Goal: Communication & Community: Answer question/provide support

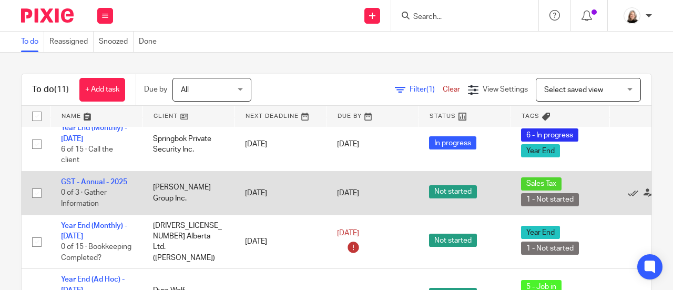
scroll to position [69, 0]
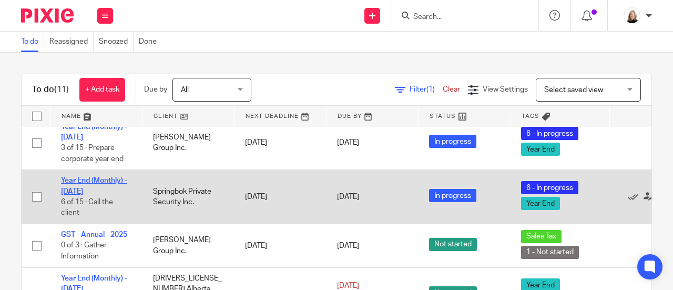
click at [107, 181] on link "Year End (Monthly) - June 2025" at bounding box center [94, 186] width 66 height 18
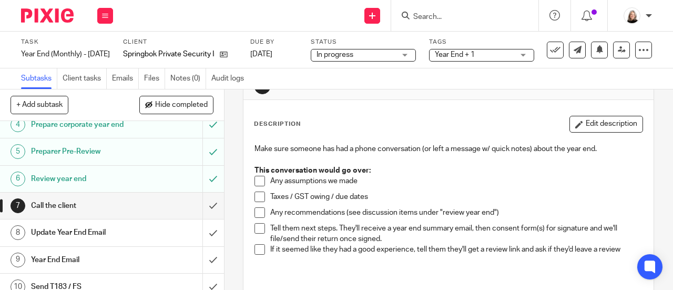
scroll to position [158, 0]
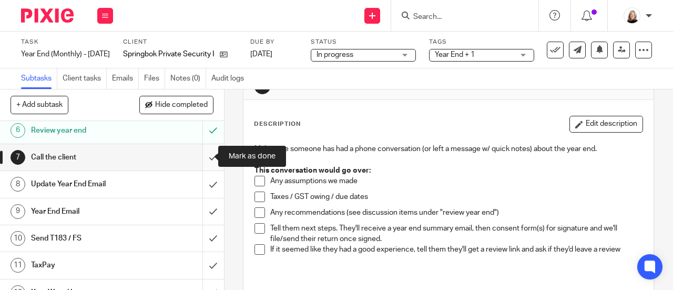
click at [202, 149] on input "submit" at bounding box center [112, 157] width 224 height 26
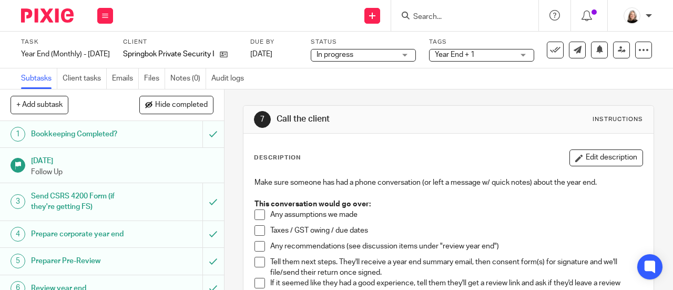
click at [457, 18] on input "Search" at bounding box center [459, 17] width 95 height 9
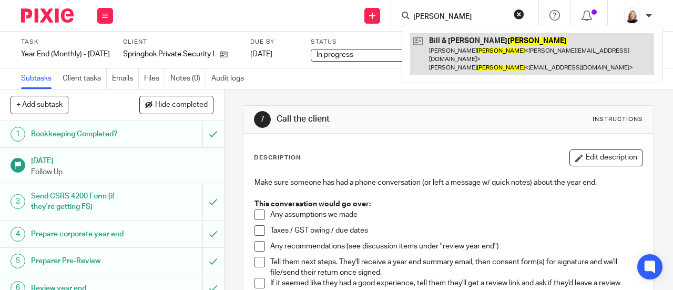
type input "mahood"
click at [472, 36] on link at bounding box center [532, 54] width 244 height 42
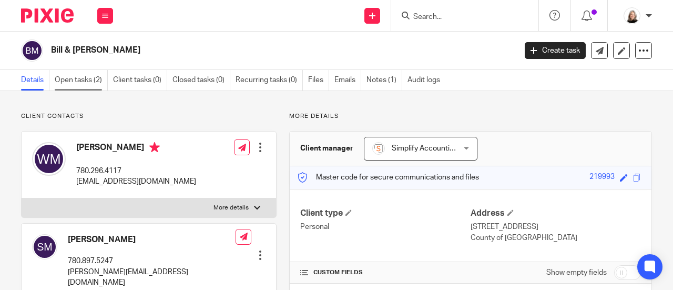
click at [85, 70] on link "Open tasks (2)" at bounding box center [81, 80] width 53 height 21
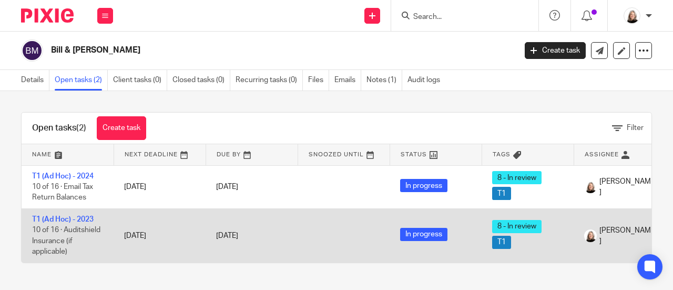
click at [95, 216] on td "T1 (Ad Hoc) - 2023 10 of 16 · Auditshield Insurance (if applicable)" at bounding box center [68, 235] width 92 height 54
click at [94, 218] on td "T1 (Ad Hoc) - 2023 10 of 16 · Auditshield Insurance (if applicable)" at bounding box center [68, 235] width 92 height 54
click at [90, 219] on link "T1 (Ad Hoc) - 2023" at bounding box center [63, 219] width 62 height 7
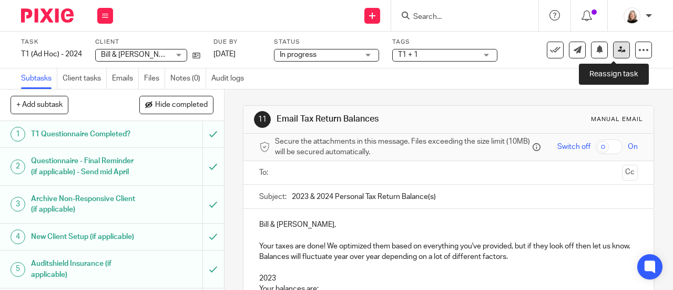
click at [618, 50] on icon at bounding box center [622, 50] width 8 height 8
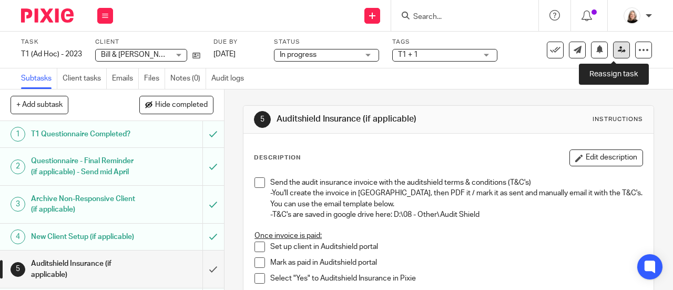
click at [618, 51] on icon at bounding box center [622, 50] width 8 height 8
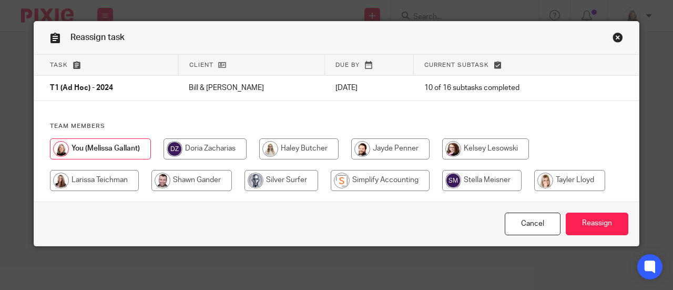
click at [581, 180] on input "radio" at bounding box center [569, 180] width 71 height 21
radio input "true"
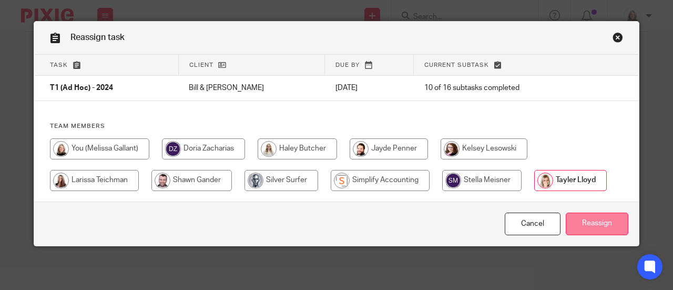
click at [583, 222] on input "Reassign" at bounding box center [597, 223] width 63 height 23
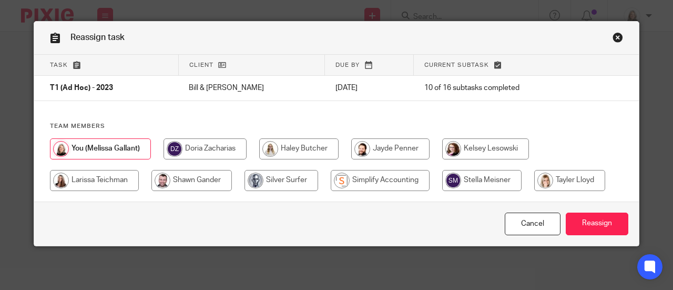
click at [553, 182] on input "radio" at bounding box center [569, 180] width 71 height 21
radio input "true"
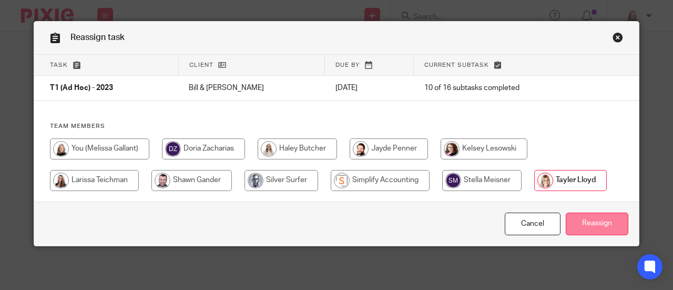
click at [586, 221] on input "Reassign" at bounding box center [597, 223] width 63 height 23
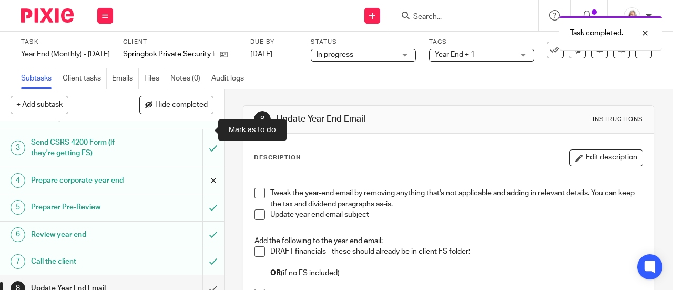
scroll to position [158, 0]
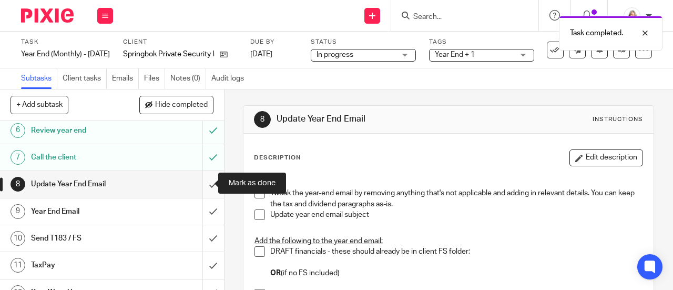
click at [203, 179] on input "submit" at bounding box center [112, 184] width 224 height 26
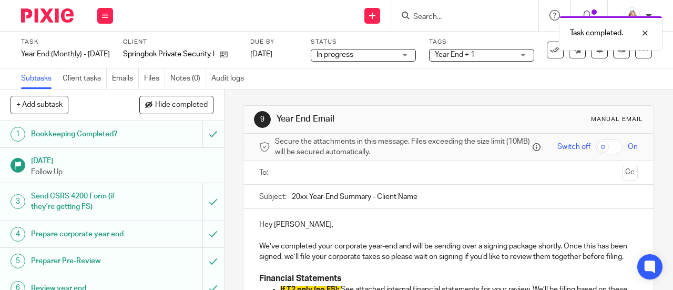
click at [305, 199] on input "20xx Year-End Summary - Client Name" at bounding box center [465, 197] width 346 height 24
drag, startPoint x: 380, startPoint y: 198, endPoint x: 454, endPoint y: 201, distance: 74.2
click at [454, 201] on input "2025 Year-End Summary - Client Name" at bounding box center [465, 197] width 346 height 24
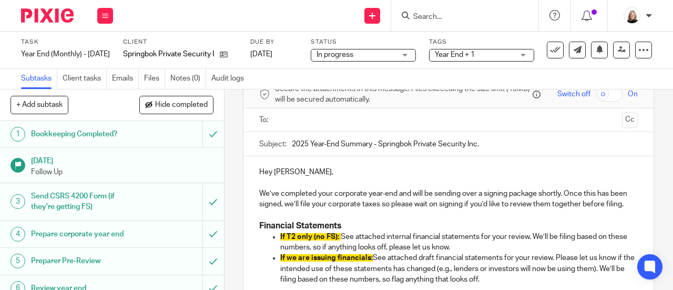
scroll to position [105, 0]
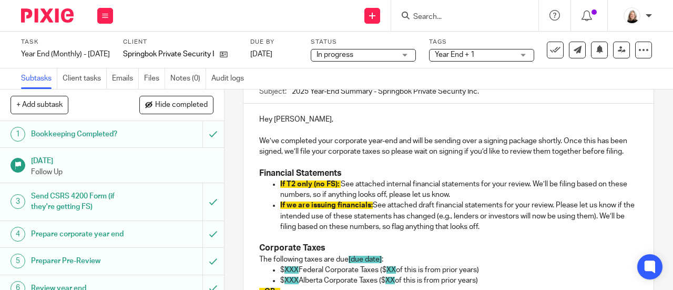
type input "2025 Year-End Summary - Springbok Private Security Inc."
click at [373, 225] on p "If we are issuing financials: See attached draft financial statements for your …" at bounding box center [459, 216] width 358 height 32
drag, startPoint x: 339, startPoint y: 200, endPoint x: 274, endPoint y: 199, distance: 65.2
click at [274, 199] on ul "If T2 only (no FS): See attached internal financial statements for your review.…" at bounding box center [448, 205] width 379 height 53
click at [512, 232] on p "If we are issuing financials: See attached draft financial statements for your …" at bounding box center [459, 216] width 358 height 32
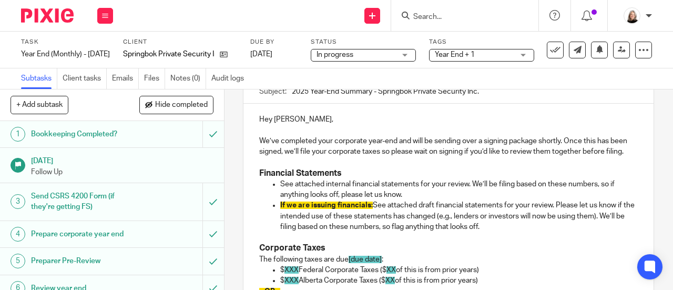
drag, startPoint x: 507, startPoint y: 240, endPoint x: 274, endPoint y: 216, distance: 234.2
click at [274, 216] on ul "See attached internal financial statements for your review. We’ll be filing bas…" at bounding box center [448, 205] width 379 height 53
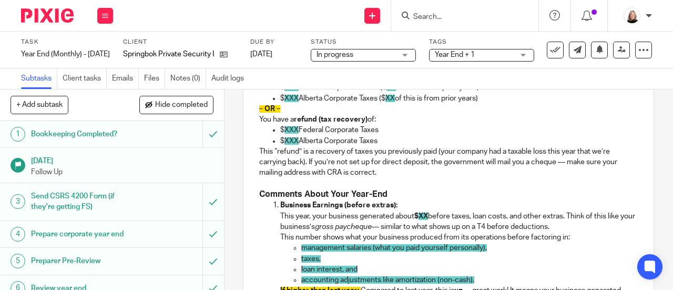
scroll to position [263, 0]
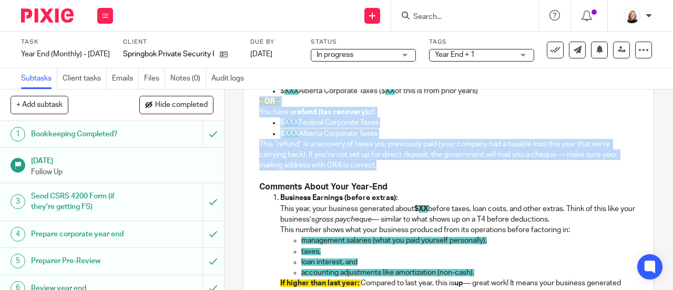
drag, startPoint x: 383, startPoint y: 181, endPoint x: 252, endPoint y: 118, distance: 145.4
click at [252, 118] on div "Hey Hayden, We’ve completed your corporate year-end and will be sending over a …" at bounding box center [449, 233] width 410 height 575
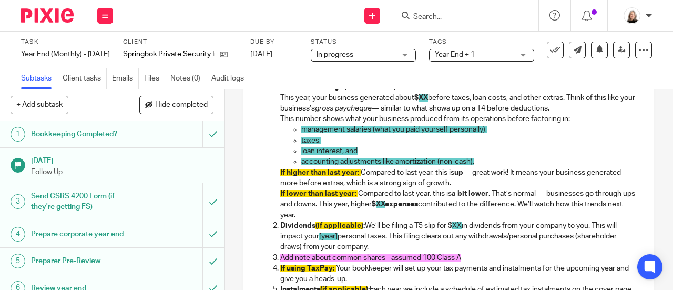
scroll to position [316, 0]
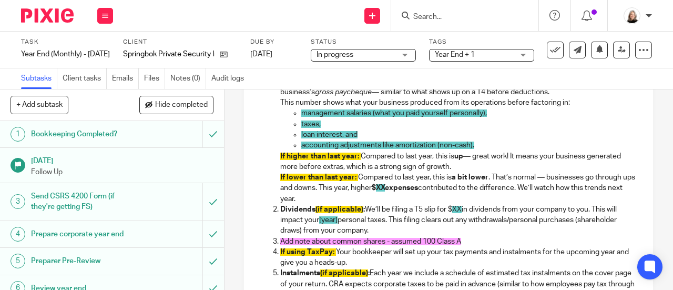
drag, startPoint x: 341, startPoint y: 215, endPoint x: 269, endPoint y: 171, distance: 84.7
click at [269, 171] on ol "Business Earnings (before extras): This year, your business generated about $ X…" at bounding box center [448, 187] width 379 height 245
click at [323, 196] on p "If lower than last year: Compared to last year, this is a bit lower . That’s no…" at bounding box center [459, 188] width 358 height 32
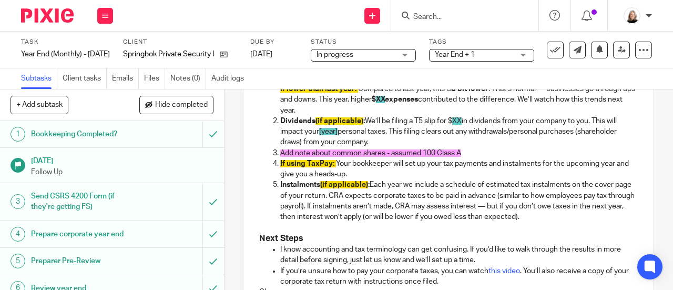
scroll to position [421, 0]
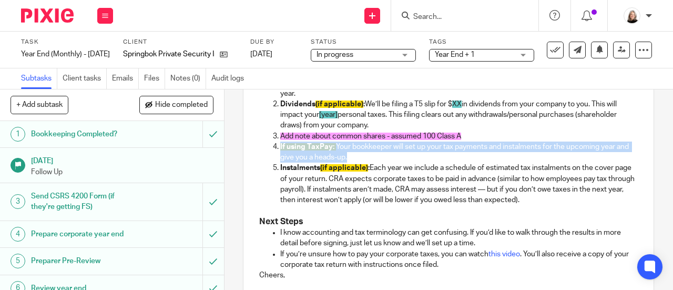
drag, startPoint x: 372, startPoint y: 171, endPoint x: 275, endPoint y: 156, distance: 99.1
click at [280, 156] on li "If using TaxPay: Your bookkeeper will set up your tax payments and instalments …" at bounding box center [459, 152] width 358 height 22
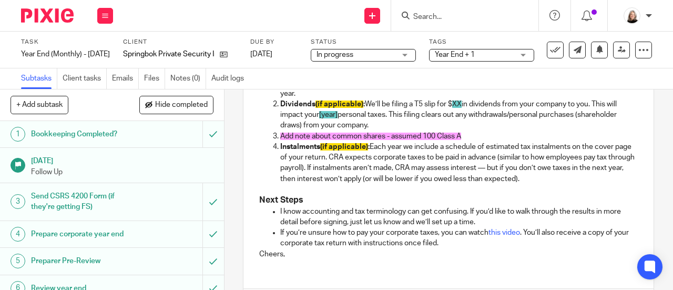
click at [369, 179] on p "Instalments (if applicable) : Each year we include a schedule of estimated tax …" at bounding box center [459, 162] width 358 height 43
drag, startPoint x: 371, startPoint y: 163, endPoint x: 340, endPoint y: 164, distance: 31.6
click at [340, 164] on p "Instalments (if applicable) : Each year we include a schedule of estimated tax …" at bounding box center [459, 162] width 358 height 43
click at [338, 178] on p "Instalments (if applicable) : Each year we include a schedule of estimated tax …" at bounding box center [459, 162] width 358 height 43
drag, startPoint x: 316, startPoint y: 161, endPoint x: 365, endPoint y: 163, distance: 48.9
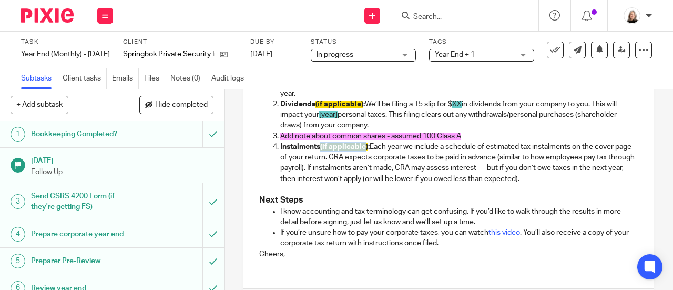
click at [365, 150] on strong "Instalments (if applicable) :" at bounding box center [324, 146] width 89 height 7
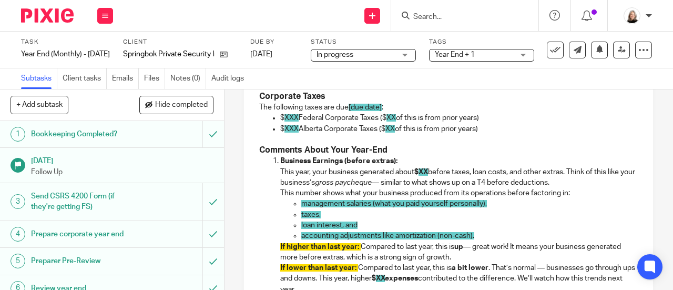
scroll to position [210, 0]
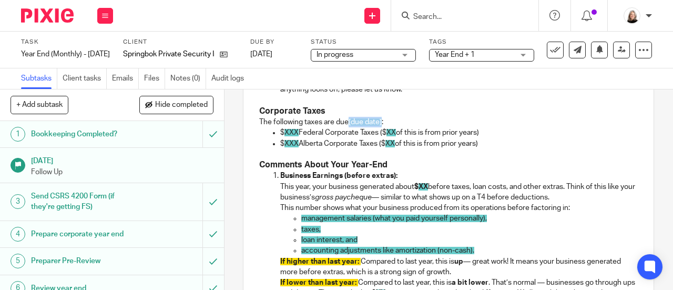
drag, startPoint x: 346, startPoint y: 135, endPoint x: 380, endPoint y: 139, distance: 34.4
click at [380, 127] on p "The following taxes are due [due date] :" at bounding box center [448, 122] width 379 height 11
drag, startPoint x: 484, startPoint y: 158, endPoint x: 378, endPoint y: 160, distance: 106.3
click at [378, 149] on p "$ XXX Alberta Corporate Taxes ($ XX of this is from prior years)" at bounding box center [459, 143] width 358 height 11
drag, startPoint x: 482, startPoint y: 147, endPoint x: 380, endPoint y: 149, distance: 102.1
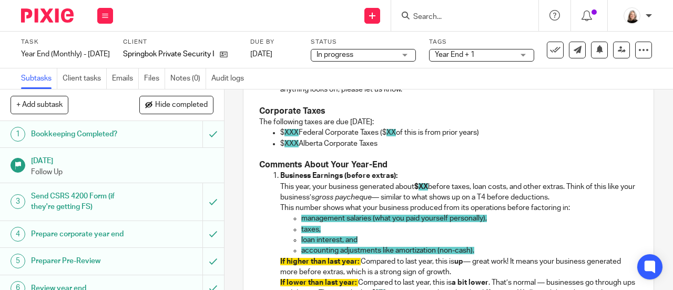
click at [380, 138] on p "$ XXX Federal Corporate Taxes ($ XX of this is from prior years)" at bounding box center [459, 132] width 358 height 11
click at [296, 136] on span "XXX" at bounding box center [292, 132] width 14 height 7
drag, startPoint x: 376, startPoint y: 159, endPoint x: 274, endPoint y: 147, distance: 102.7
click at [274, 147] on ul "$ 5,799 Federal Corporate Taxes $ 1,289 Alberta Corporate Taxes" at bounding box center [448, 138] width 379 height 22
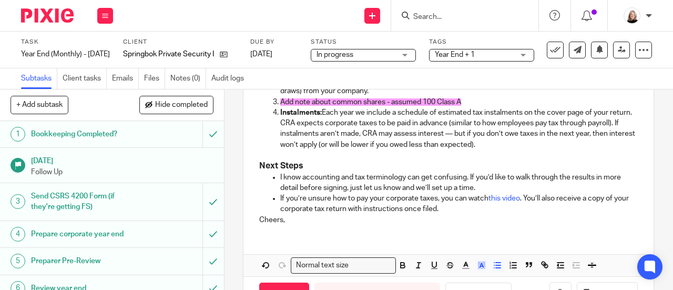
scroll to position [505, 0]
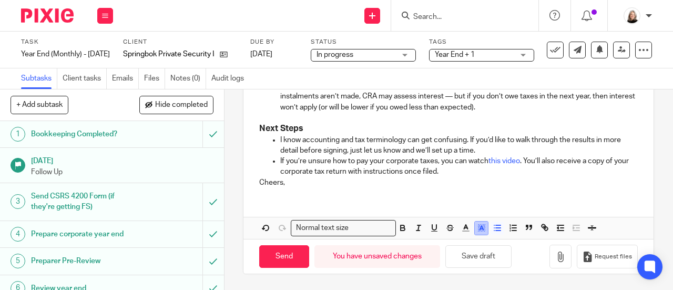
click at [480, 227] on polygon "button" at bounding box center [480, 226] width 1 height 1
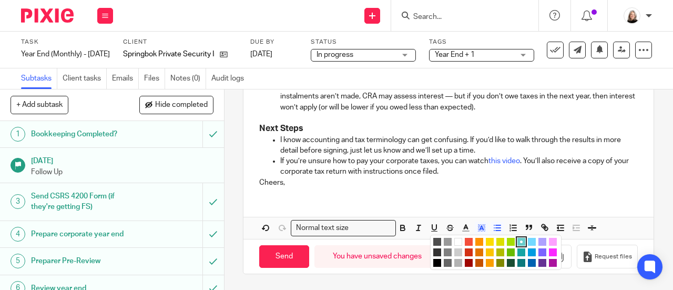
click at [454, 244] on li "color:#FFFFFF" at bounding box center [458, 242] width 8 height 8
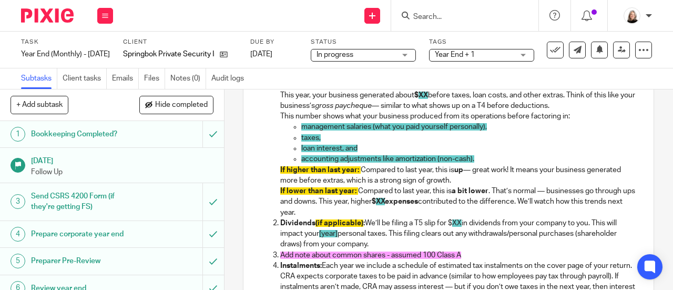
scroll to position [295, 0]
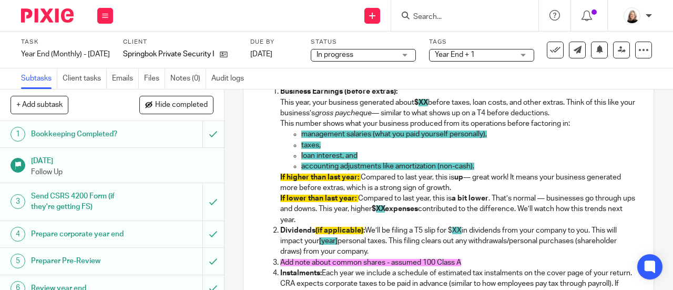
click at [393, 194] on p "If higher than last year: Compared to last year, this is up — great work! It me…" at bounding box center [459, 183] width 358 height 22
click at [438, 194] on p "If higher than last year: Compared to last year, this is up — great work! It me…" at bounding box center [459, 183] width 358 height 22
click at [399, 190] on p "If higher than last year: Compared to last year, this is up — great work! It me…" at bounding box center [459, 183] width 358 height 22
drag, startPoint x: 366, startPoint y: 170, endPoint x: 297, endPoint y: 166, distance: 68.5
click at [297, 166] on ul "management salaries (what you paid yourself personally), taxes, loan interest, …" at bounding box center [459, 150] width 358 height 43
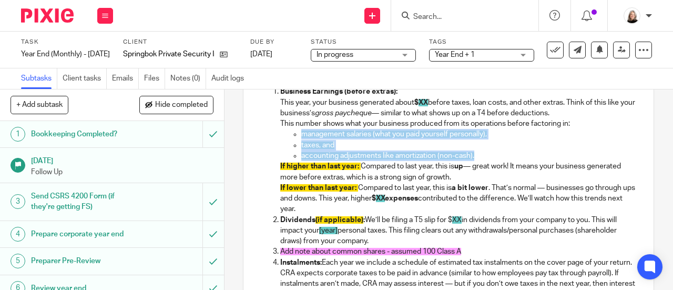
drag, startPoint x: 484, startPoint y: 169, endPoint x: 290, endPoint y: 151, distance: 194.4
click at [290, 151] on ul "management salaries (what you paid yourself personally), taxes, and accounting …" at bounding box center [459, 145] width 358 height 32
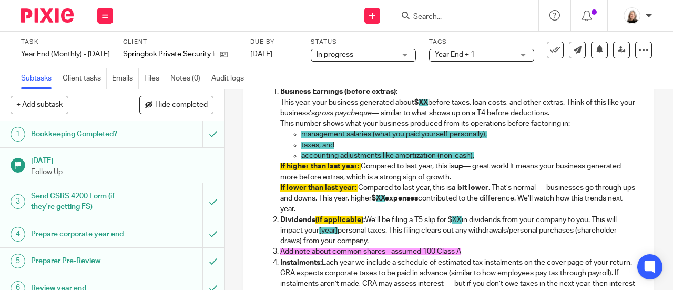
click at [429, 116] on p "Business Earnings (before extras): This year, your business generated about $ X…" at bounding box center [459, 102] width 358 height 32
click at [393, 129] on p "This number shows what your business produced from its operations before factor…" at bounding box center [459, 123] width 358 height 11
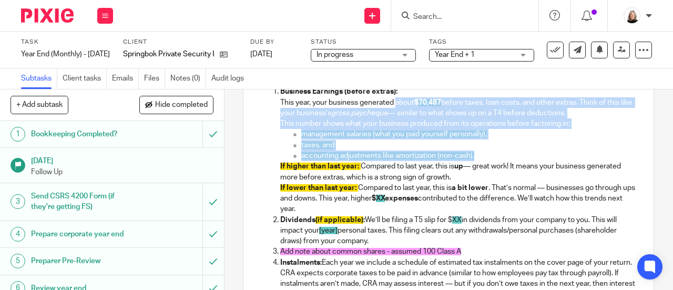
drag, startPoint x: 392, startPoint y: 114, endPoint x: 480, endPoint y: 168, distance: 102.5
click at [480, 168] on li "Business Earnings (before extras): This year, your business generated about $ 7…" at bounding box center [459, 150] width 358 height 128
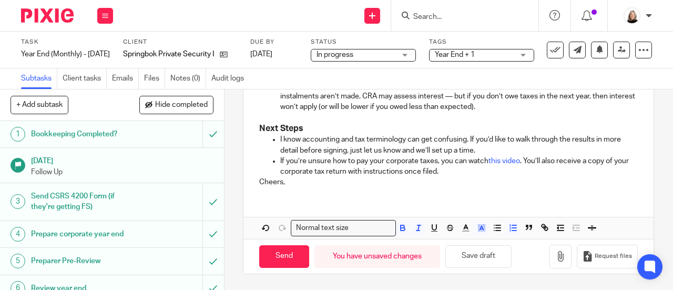
scroll to position [494, 0]
click at [477, 228] on icon "button" at bounding box center [481, 227] width 9 height 9
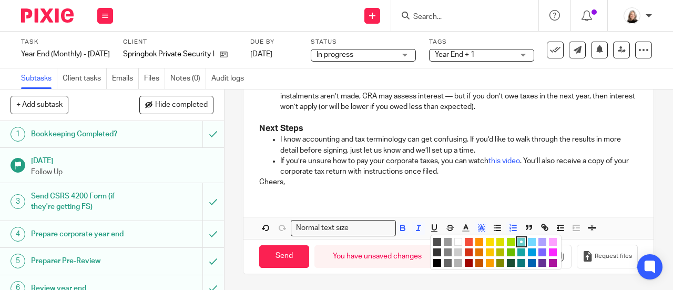
click at [456, 244] on li "color:#FFFFFF" at bounding box center [458, 242] width 8 height 8
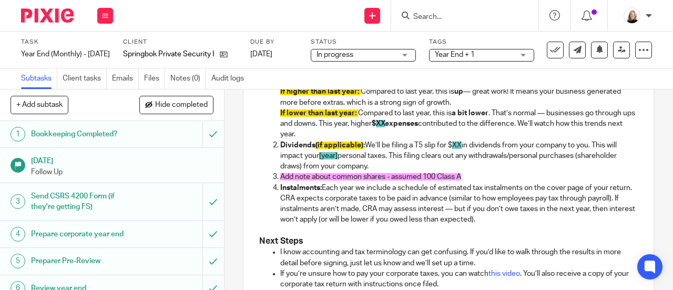
scroll to position [337, 0]
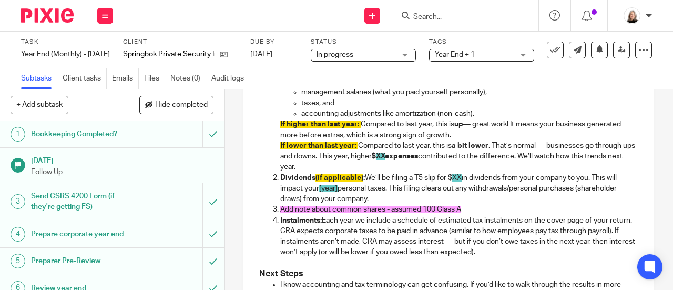
click at [480, 173] on p "If lower than last year: Compared to last year, this is a bit lower . That’s no…" at bounding box center [459, 156] width 358 height 32
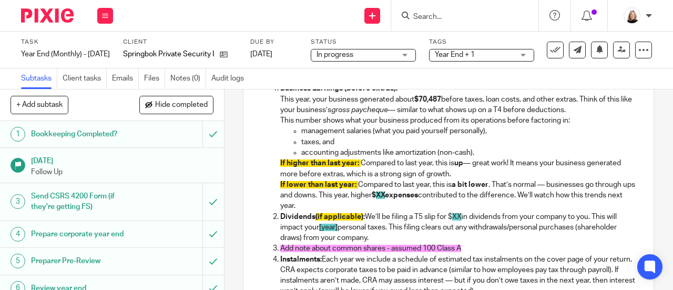
scroll to position [284, 0]
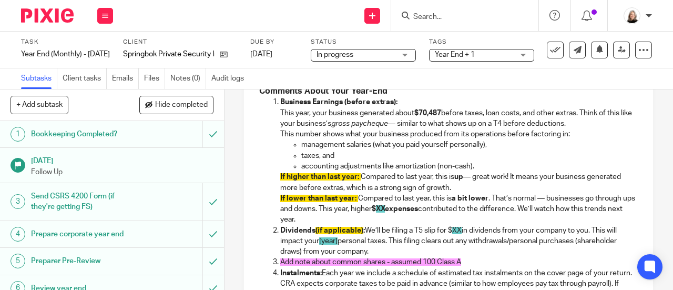
click at [502, 139] on p "This number shows what your business produced from its operations before factor…" at bounding box center [459, 134] width 358 height 11
drag, startPoint x: 484, startPoint y: 129, endPoint x: 523, endPoint y: 128, distance: 39.5
click at [523, 128] on p "Business Earnings (before extras): This year, your business generated about $70…" at bounding box center [459, 113] width 358 height 32
click at [503, 129] on p "Business Earnings (before extras): This year, your business generated about $70…" at bounding box center [459, 113] width 358 height 32
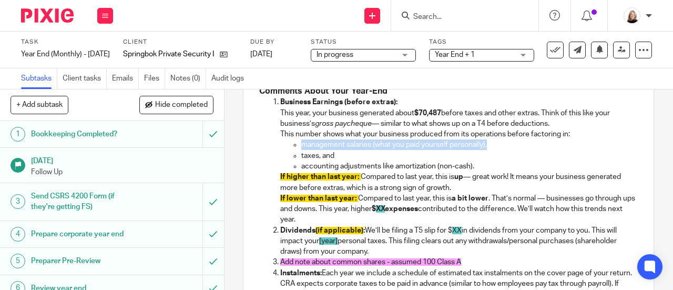
drag, startPoint x: 492, startPoint y: 157, endPoint x: 302, endPoint y: 164, distance: 190.5
click at [301, 150] on li "management salaries (what you paid yourself personally)," at bounding box center [469, 144] width 337 height 11
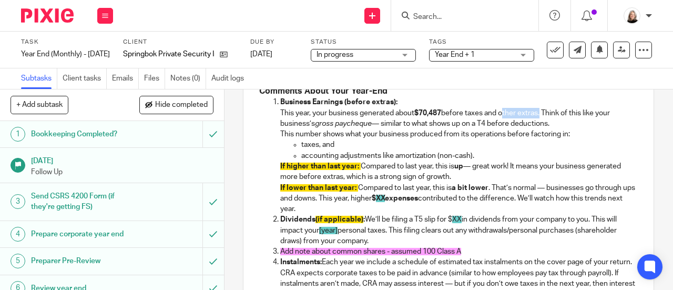
drag, startPoint x: 502, startPoint y: 126, endPoint x: 540, endPoint y: 129, distance: 38.0
click at [540, 129] on p "Business Earnings (before extras): This year, your business generated about $70…" at bounding box center [459, 113] width 358 height 32
click at [533, 129] on p "Business Earnings (before extras): This year, your business generated about $70…" at bounding box center [459, 113] width 358 height 32
click at [388, 150] on p "taxes, and" at bounding box center [469, 144] width 337 height 11
drag, startPoint x: 487, startPoint y: 192, endPoint x: 424, endPoint y: 193, distance: 62.6
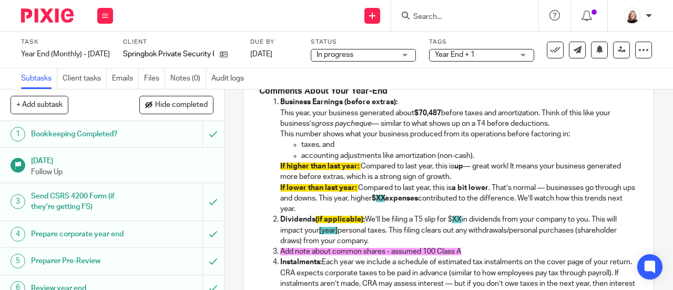
click at [424, 183] on p "If higher than last year: Compared to last year, this is up — great work! It me…" at bounding box center [459, 172] width 358 height 22
drag, startPoint x: 348, startPoint y: 224, endPoint x: 267, endPoint y: 180, distance: 92.0
click at [267, 180] on ol "Business Earnings (before extras): This year, your business generated about $70…" at bounding box center [448, 198] width 379 height 203
click at [366, 178] on p "If higher than last year: Compared to last year, this is up — great work! It me…" at bounding box center [459, 172] width 358 height 22
drag, startPoint x: 495, startPoint y: 192, endPoint x: 360, endPoint y: 184, distance: 135.4
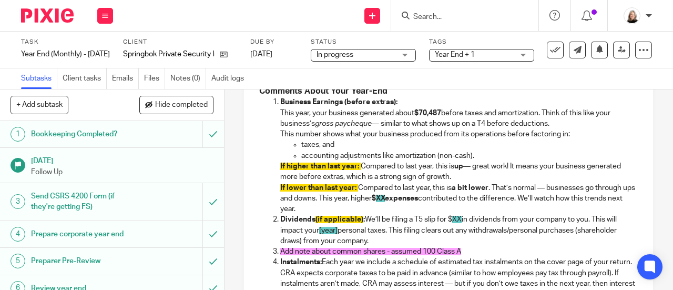
click at [360, 183] on p "If higher than last year: Compared to last year, this is up — great work! It me…" at bounding box center [459, 172] width 358 height 22
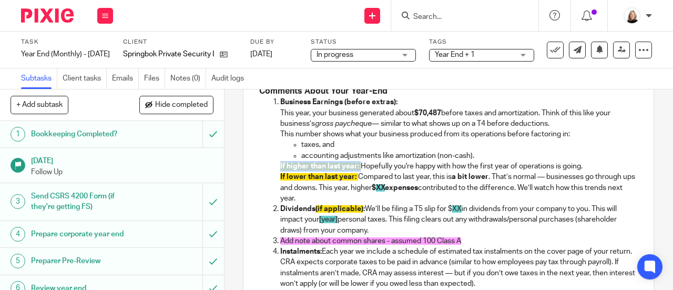
drag, startPoint x: 359, startPoint y: 179, endPoint x: 273, endPoint y: 178, distance: 85.7
click at [273, 178] on ol "Business Earnings (before extras): This year, your business generated about $70…" at bounding box center [448, 193] width 379 height 192
drag, startPoint x: 345, startPoint y: 210, endPoint x: 268, endPoint y: 192, distance: 79.0
click at [268, 192] on ol "Business Earnings (before extras): This year, your business generated about $70…" at bounding box center [448, 193] width 379 height 192
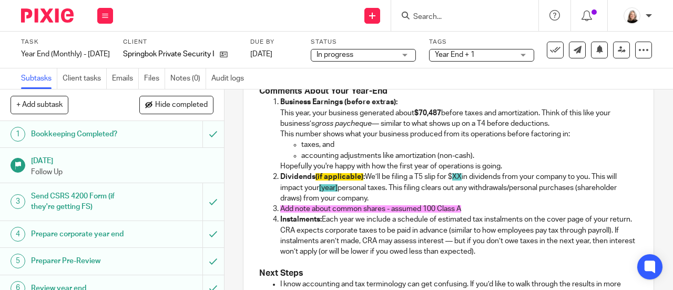
click at [430, 204] on p "Dividends (if applicable) : We’ll be filing a T5 slip for $ XX in dividends fro…" at bounding box center [459, 187] width 358 height 32
drag, startPoint x: 316, startPoint y: 191, endPoint x: 360, endPoint y: 191, distance: 44.2
click at [360, 180] on strong "Dividends (if applicable) :" at bounding box center [322, 176] width 85 height 7
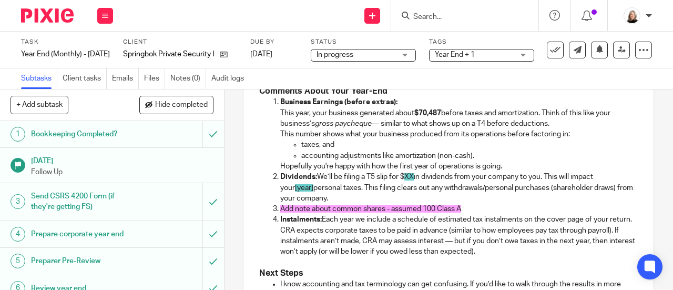
click at [416, 193] on p "Dividends: We’ll be filing a T5 slip for $ XX in dividends from your company to…" at bounding box center [459, 187] width 358 height 32
click at [312, 201] on p "Dividends: We’ll be filing a T5 slip for $ 35,373.30 in dividends from your com…" at bounding box center [459, 187] width 358 height 32
drag, startPoint x: 339, startPoint y: 187, endPoint x: 357, endPoint y: 207, distance: 26.8
click at [357, 204] on p "Dividends: We’ll be filing a T5 slip for $ 35,373.30 in dividends from your com…" at bounding box center [459, 187] width 358 height 32
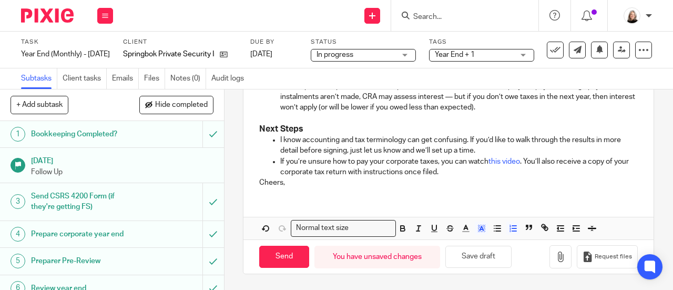
scroll to position [441, 0]
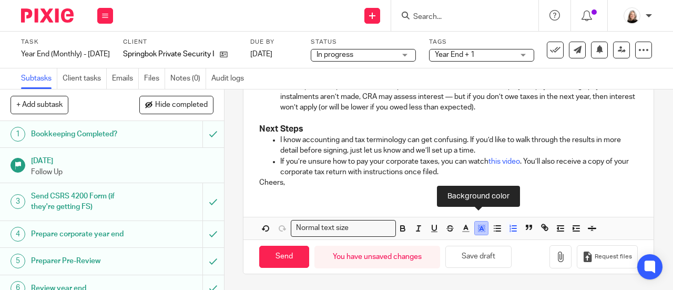
click at [480, 230] on polyline "button" at bounding box center [482, 228] width 4 height 4
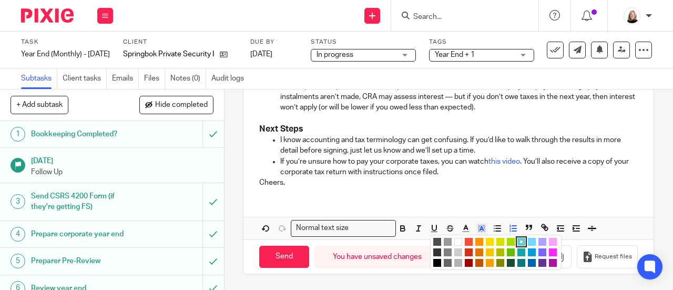
click at [454, 244] on li "color:#FFFFFF" at bounding box center [458, 242] width 8 height 8
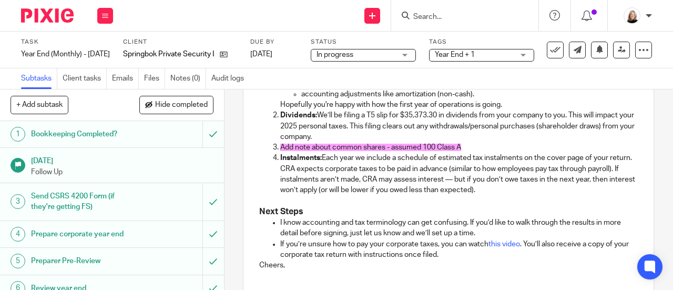
scroll to position [336, 0]
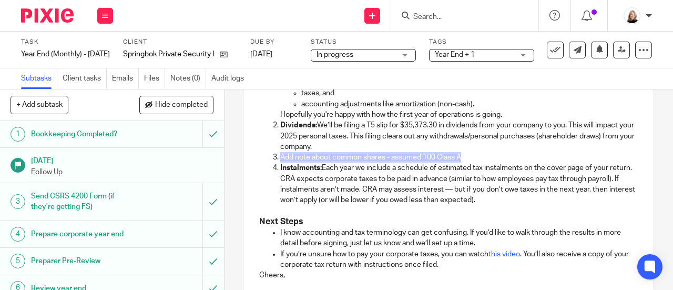
drag, startPoint x: 472, startPoint y: 169, endPoint x: 270, endPoint y: 170, distance: 202.0
click at [280, 163] on li "Add note about common shares - assumed 100 Class A" at bounding box center [459, 157] width 358 height 11
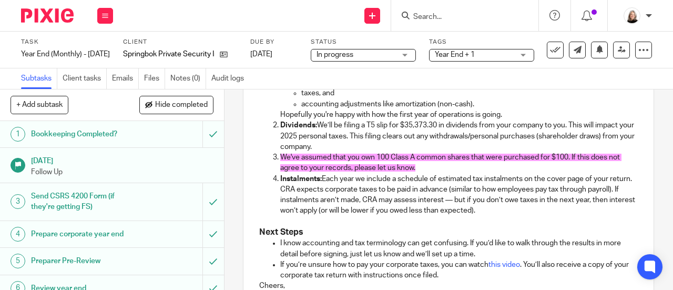
click at [325, 174] on p "We've assumed that you own 100 Class A common shares that were purchased for $1…" at bounding box center [459, 163] width 358 height 22
click at [280, 171] on span "We've assumed that you own 100 Class A common shares that were purchased for $1…" at bounding box center [450, 163] width 341 height 18
drag, startPoint x: 278, startPoint y: 172, endPoint x: 300, endPoint y: 174, distance: 22.2
click at [300, 171] on span "Shares: We've assumed that you own 100 Class A common shares that were purchase…" at bounding box center [457, 163] width 355 height 18
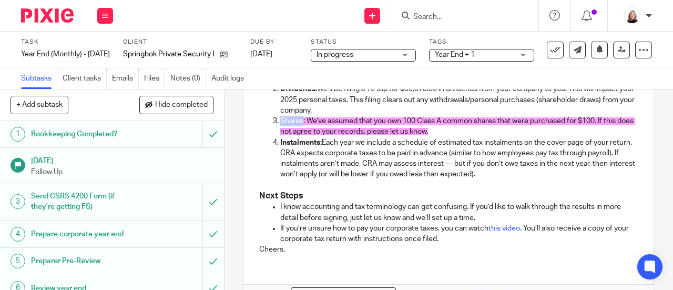
scroll to position [451, 0]
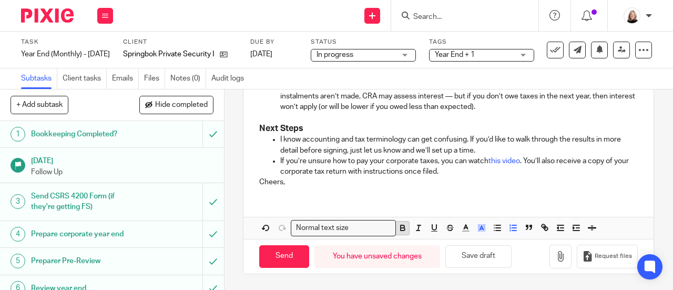
click at [400, 232] on icon "button" at bounding box center [402, 227] width 9 height 9
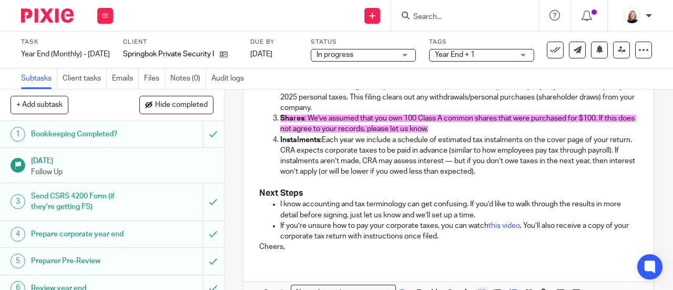
scroll to position [358, 0]
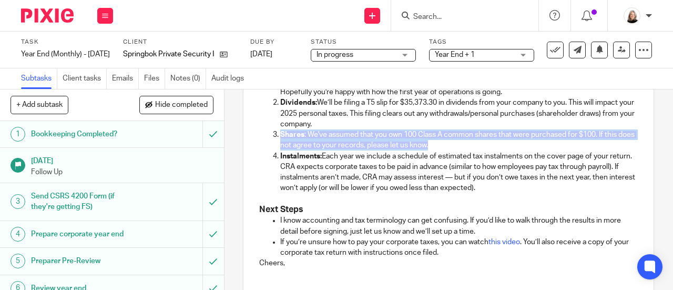
drag, startPoint x: 463, startPoint y: 159, endPoint x: 277, endPoint y: 147, distance: 186.6
click at [280, 147] on p "Shares : We've assumed that you own 100 Class A common shares that were purchas…" at bounding box center [459, 140] width 358 height 22
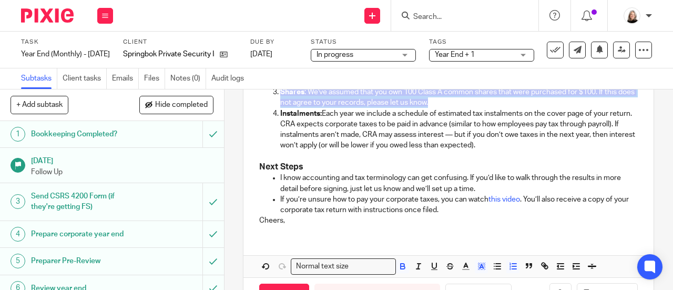
scroll to position [451, 0]
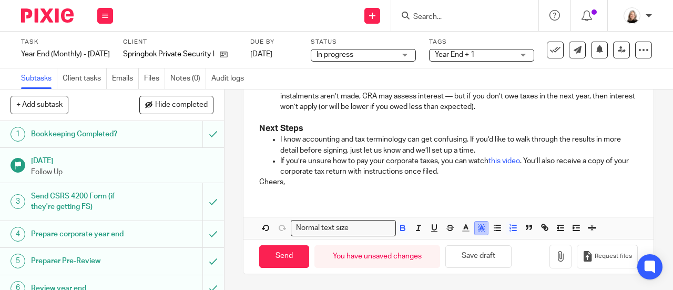
click at [477, 227] on icon "button" at bounding box center [481, 227] width 9 height 9
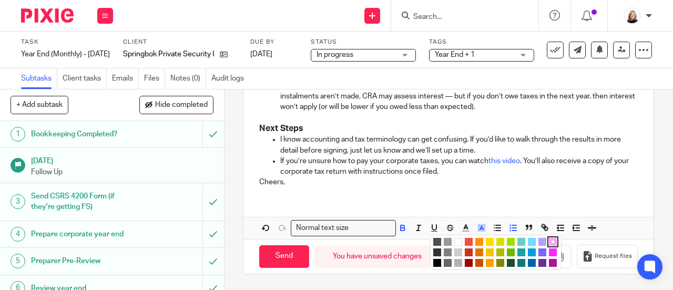
click at [454, 241] on li "color:#FFFFFF" at bounding box center [458, 242] width 8 height 8
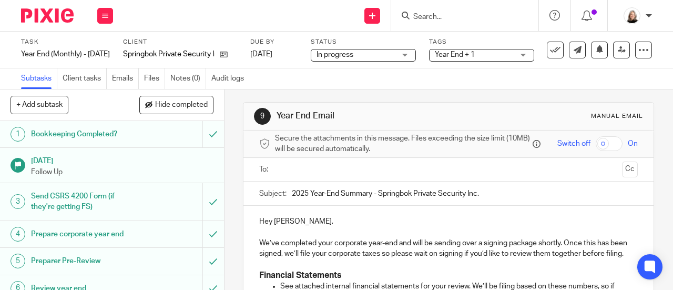
scroll to position [0, 0]
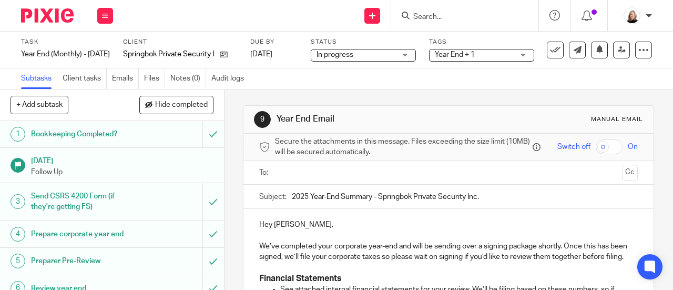
click at [308, 174] on input "text" at bounding box center [448, 173] width 339 height 12
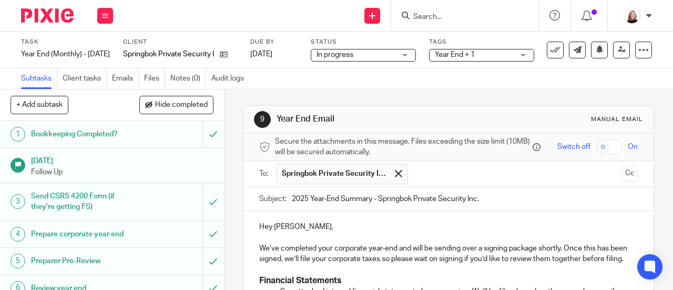
click at [444, 184] on input "text" at bounding box center [515, 174] width 205 height 21
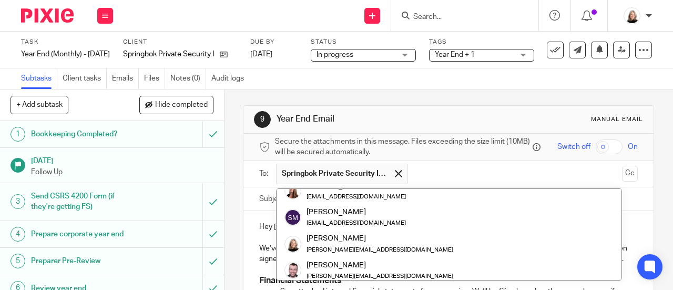
scroll to position [252, 0]
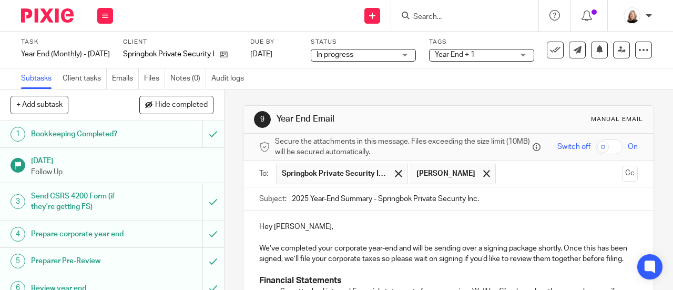
click at [504, 178] on input "text" at bounding box center [559, 174] width 117 height 21
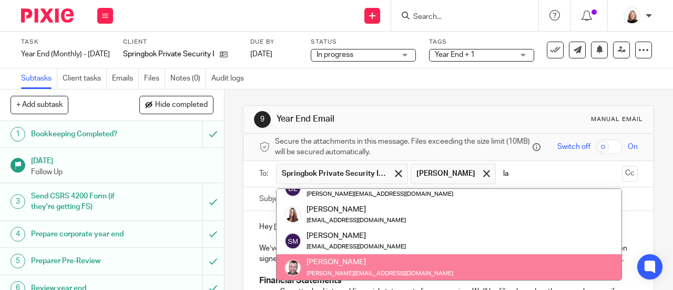
scroll to position [0, 0]
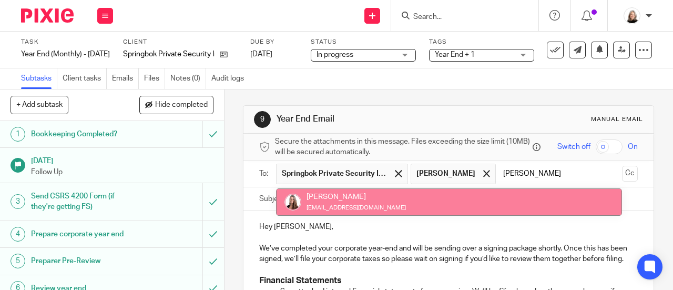
type input "laris"
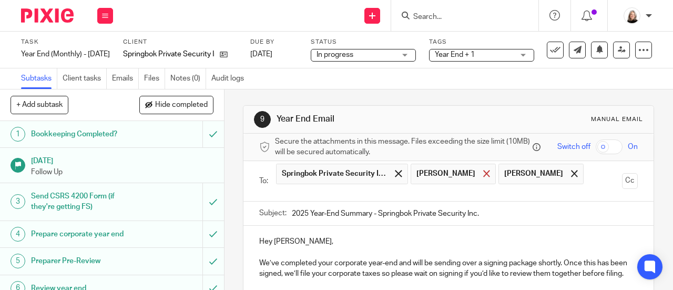
click at [483, 177] on span at bounding box center [486, 173] width 7 height 7
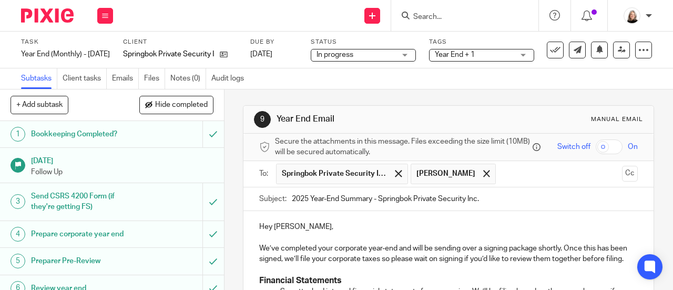
click at [508, 178] on input "text" at bounding box center [559, 174] width 117 height 21
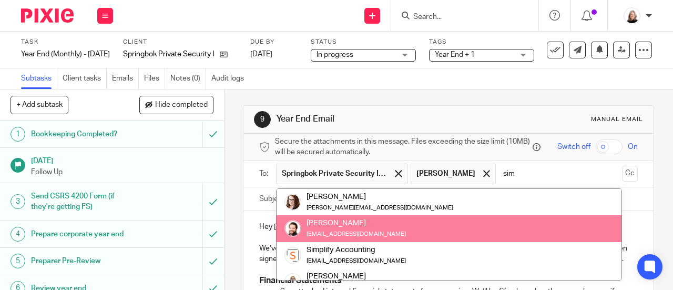
type input "sim"
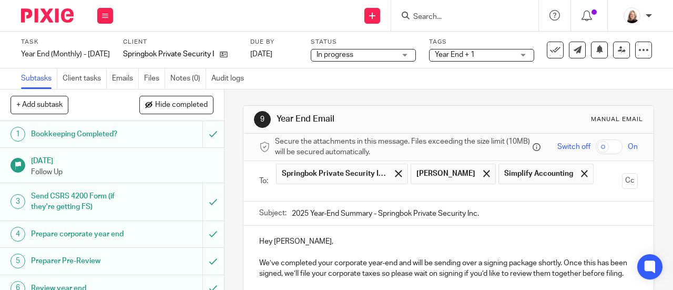
click at [485, 201] on ul "Springbok Private Security Inc. Larissa Teichman Simplify Accounting" at bounding box center [449, 181] width 346 height 41
click at [487, 199] on input "text" at bounding box center [448, 193] width 339 height 12
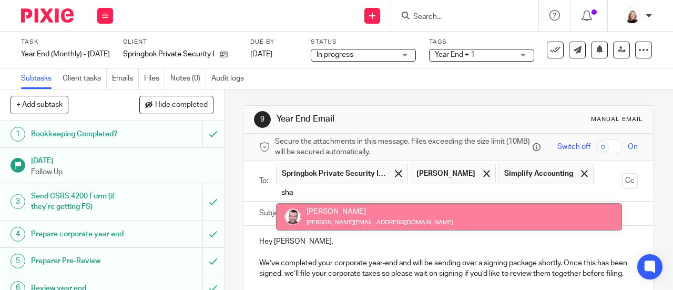
type input "sha"
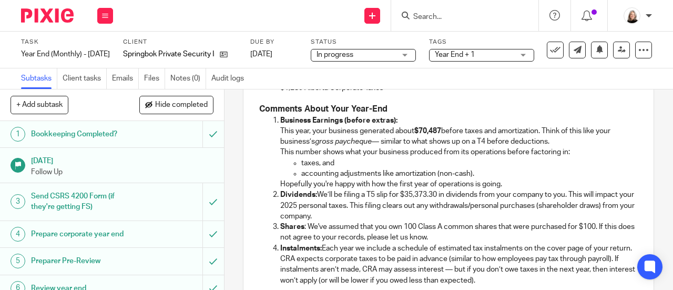
scroll to position [316, 0]
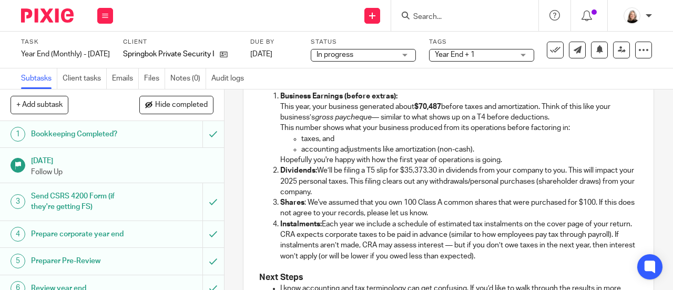
click at [473, 219] on p "Shares : We've assumed that you own 100 Class A common shares that were purchas…" at bounding box center [459, 208] width 358 height 22
drag, startPoint x: 339, startPoint y: 228, endPoint x: 378, endPoint y: 228, distance: 38.9
click at [378, 219] on p "Shares : We've assumed that you own 100 Class A common shares that were purchas…" at bounding box center [459, 208] width 358 height 22
click at [533, 219] on p "Shares : We've assumed that you own 100 Class A common shares that were purchas…" at bounding box center [459, 208] width 358 height 22
click at [548, 219] on p "Shares : We've assumed that you own 100 Class A common shares that were purchas…" at bounding box center [459, 208] width 358 height 22
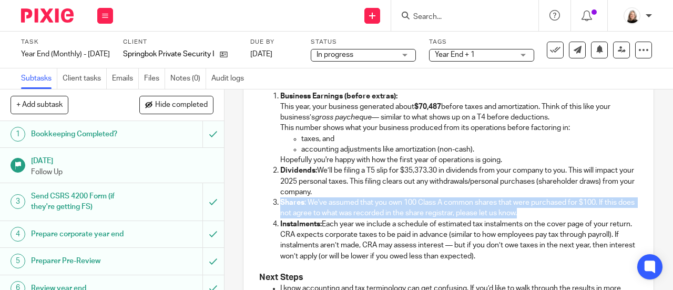
drag, startPoint x: 543, startPoint y: 228, endPoint x: 276, endPoint y: 219, distance: 267.9
click at [280, 219] on li "Shares : We've assumed that you own 100 Class A common shares that were purchas…" at bounding box center [459, 208] width 358 height 22
copy p "Shares : We've assumed that you own 100 Class A common shares that were purchas…"
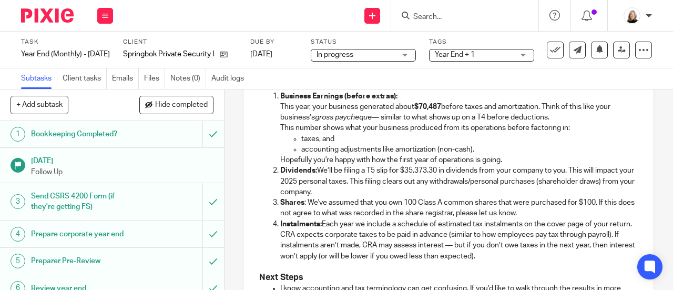
click at [493, 197] on p "Dividends: We’ll be filing a T5 slip for $35,373.30 in dividends from your comp…" at bounding box center [459, 181] width 358 height 32
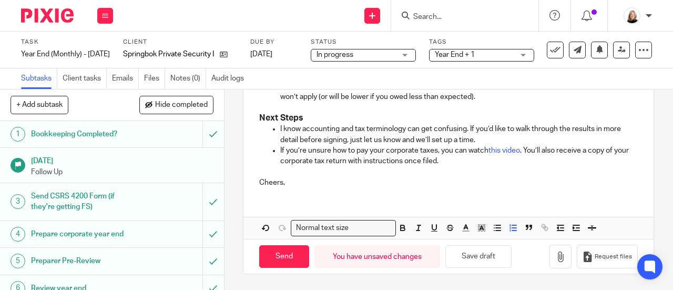
scroll to position [487, 0]
click at [481, 260] on button "Save draft" at bounding box center [479, 256] width 66 height 23
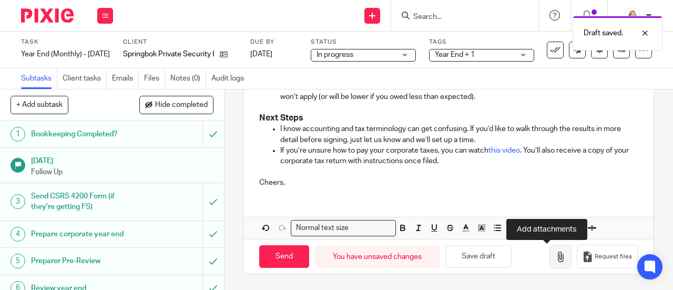
click at [555, 259] on icon "button" at bounding box center [560, 256] width 11 height 11
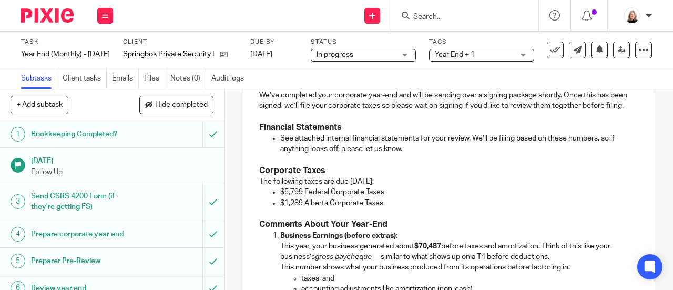
scroll to position [171, 0]
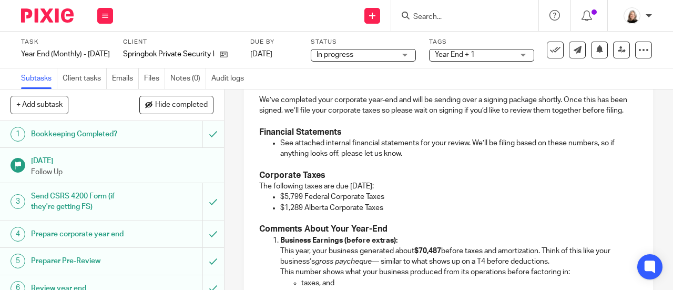
click at [277, 156] on ul "See attached internal financial statements for your review. We’ll be filing bas…" at bounding box center [448, 149] width 379 height 22
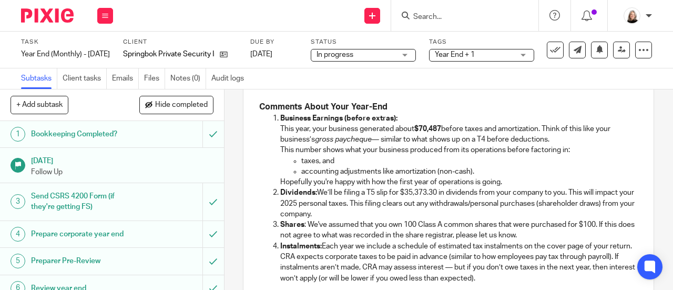
scroll to position [277, 0]
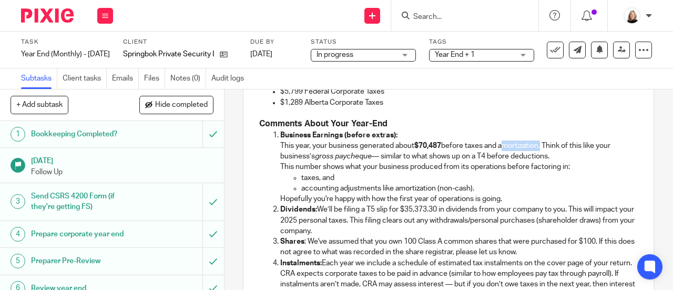
drag, startPoint x: 502, startPoint y: 159, endPoint x: 541, endPoint y: 162, distance: 39.1
click at [541, 162] on p "Business Earnings (before extras): This year, your business generated about $70…" at bounding box center [459, 146] width 358 height 32
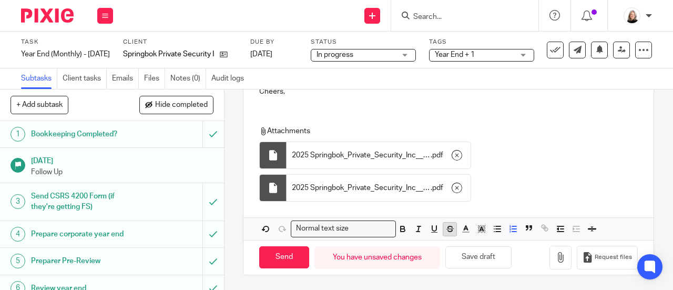
scroll to position [579, 0]
click at [480, 260] on button "Save draft" at bounding box center [479, 256] width 66 height 23
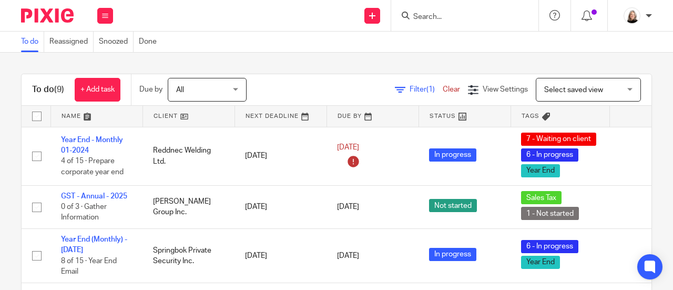
click at [481, 20] on input "Search" at bounding box center [459, 17] width 95 height 9
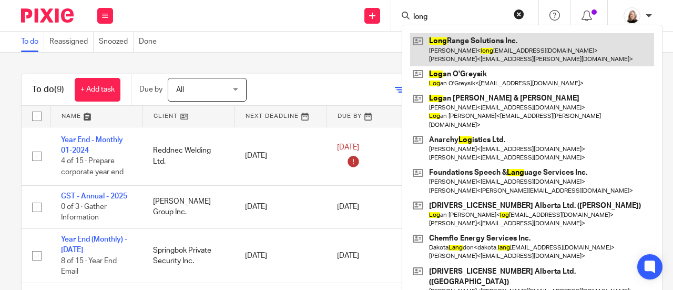
type input "long"
click at [484, 44] on link at bounding box center [532, 49] width 244 height 33
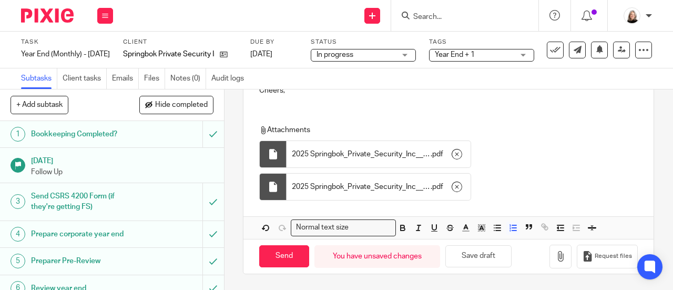
scroll to position [579, 0]
click at [280, 257] on input "Send" at bounding box center [284, 256] width 50 height 23
type input "Sent"
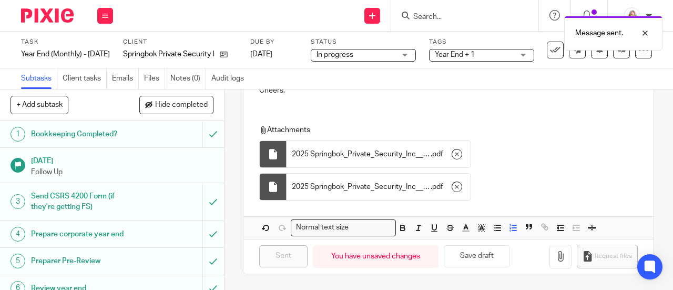
scroll to position [263, 0]
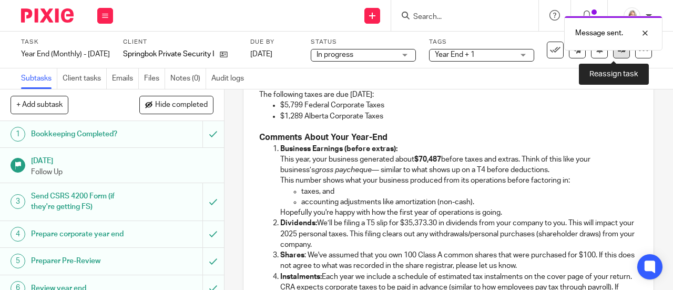
click at [618, 53] on icon at bounding box center [622, 50] width 8 height 8
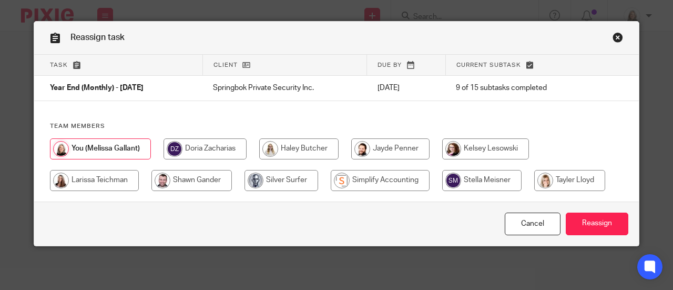
click at [367, 179] on input "radio" at bounding box center [380, 180] width 99 height 21
radio input "true"
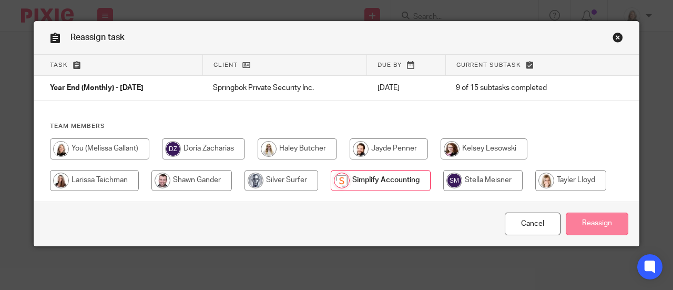
click at [584, 224] on input "Reassign" at bounding box center [597, 223] width 63 height 23
